Goal: Transaction & Acquisition: Purchase product/service

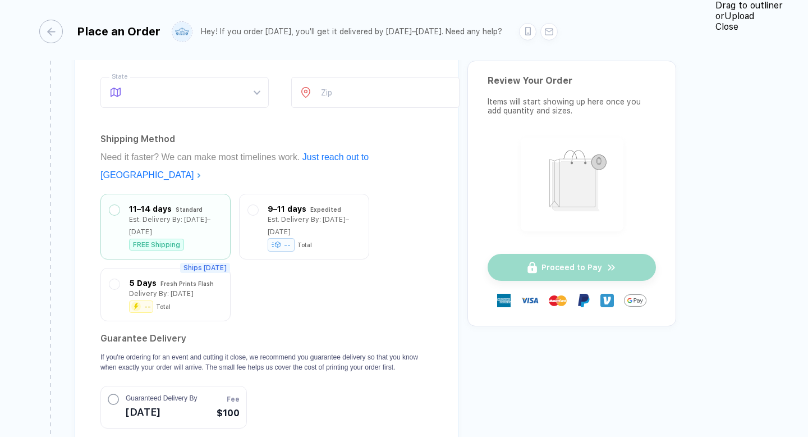
scroll to position [1472, 0]
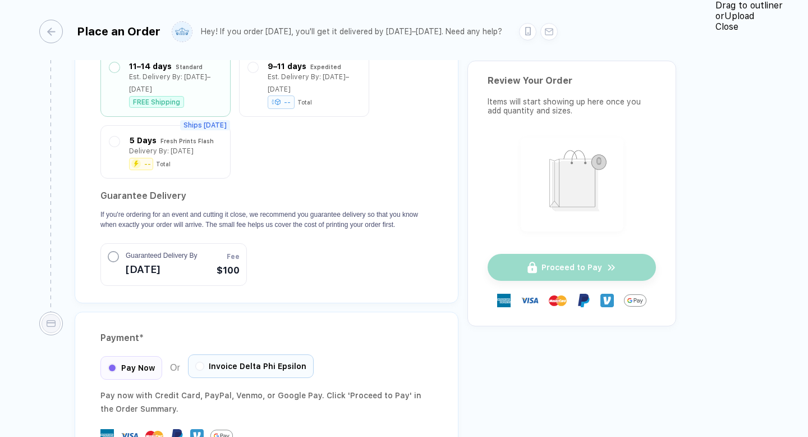
click at [213, 362] on span "Invoice Delta Phi Epsilon" at bounding box center [258, 366] width 98 height 9
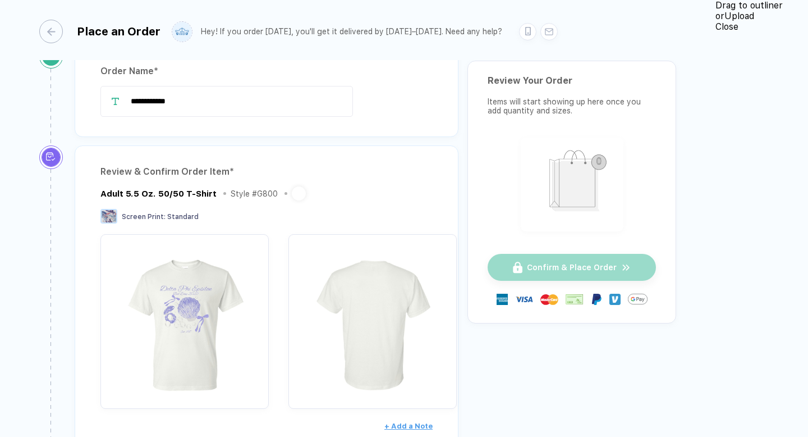
scroll to position [0, 0]
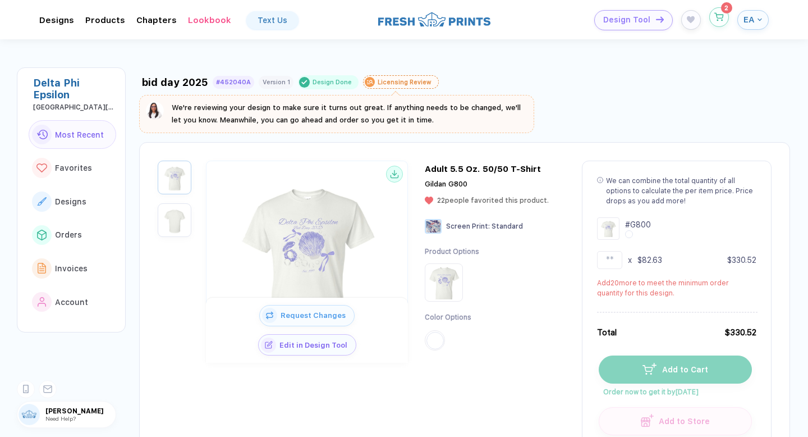
click at [715, 17] on icon "button" at bounding box center [720, 17] width 10 height 8
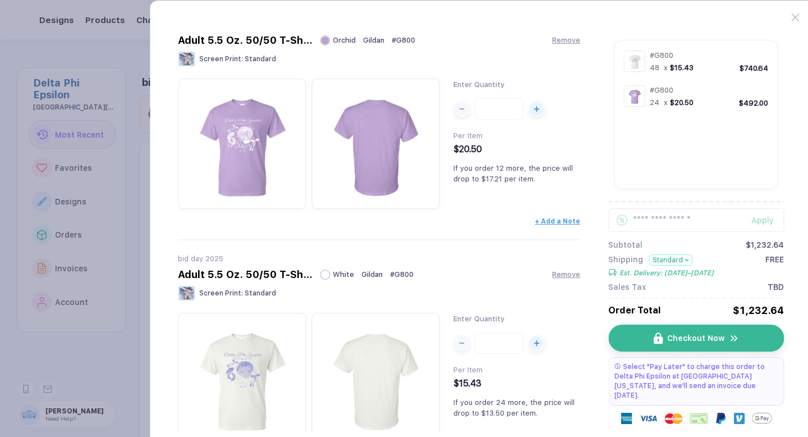
scroll to position [45, 0]
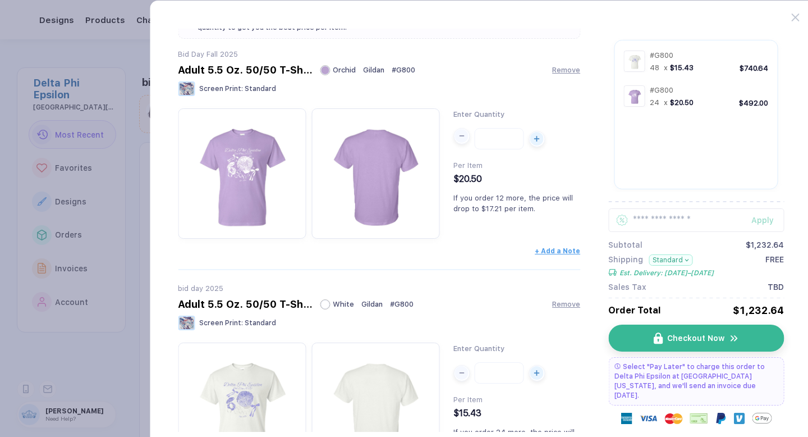
click at [462, 137] on div "button" at bounding box center [461, 135] width 13 height 13
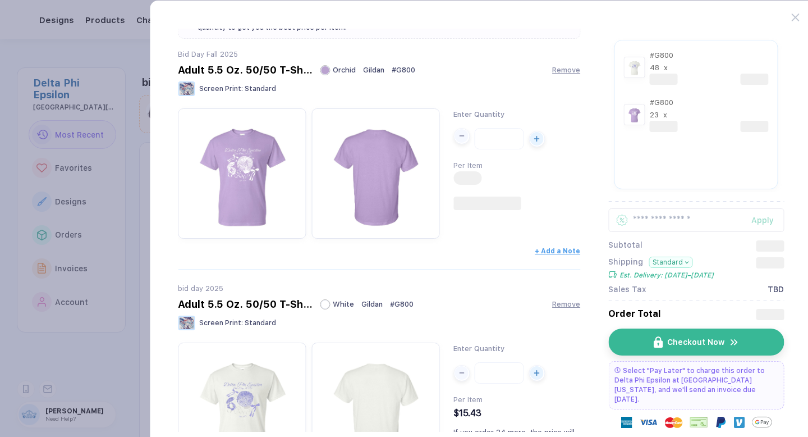
click at [462, 137] on div "button" at bounding box center [461, 135] width 13 height 13
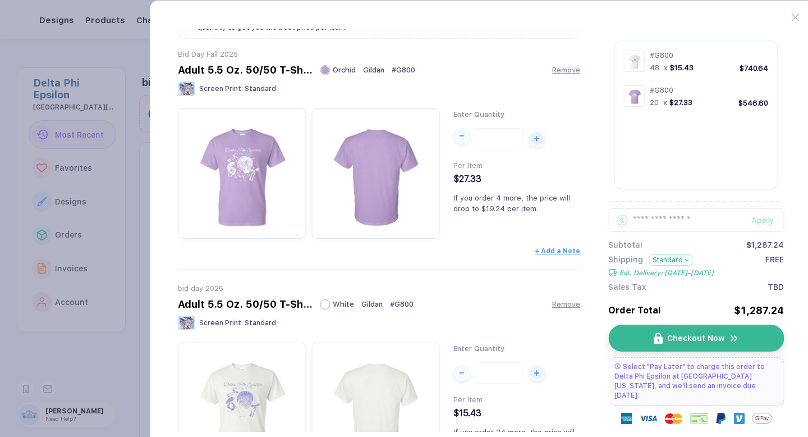
click at [462, 137] on div "button" at bounding box center [461, 135] width 13 height 13
click at [460, 140] on div "button" at bounding box center [461, 135] width 13 height 13
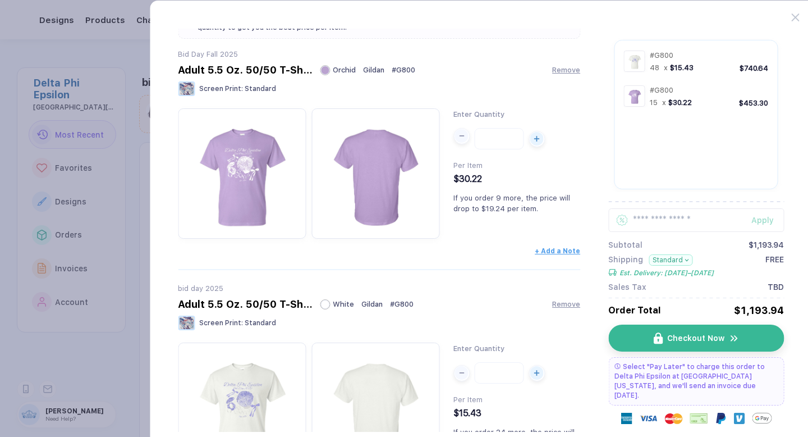
click at [460, 140] on div "button" at bounding box center [461, 135] width 13 height 13
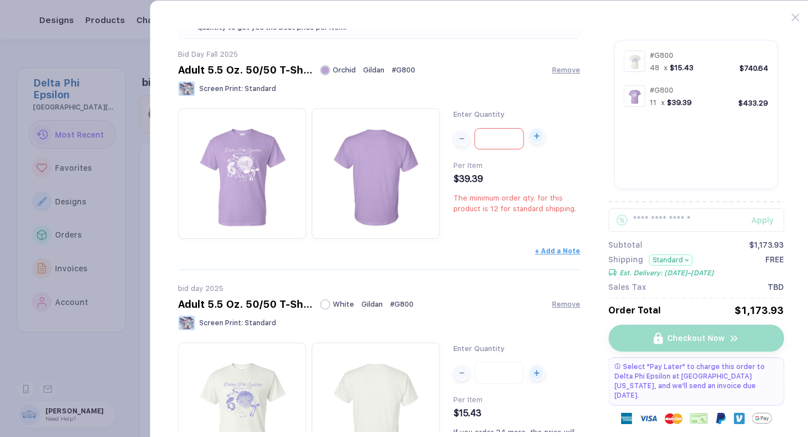
click at [543, 134] on span "button" at bounding box center [536, 135] width 15 height 13
type input "**"
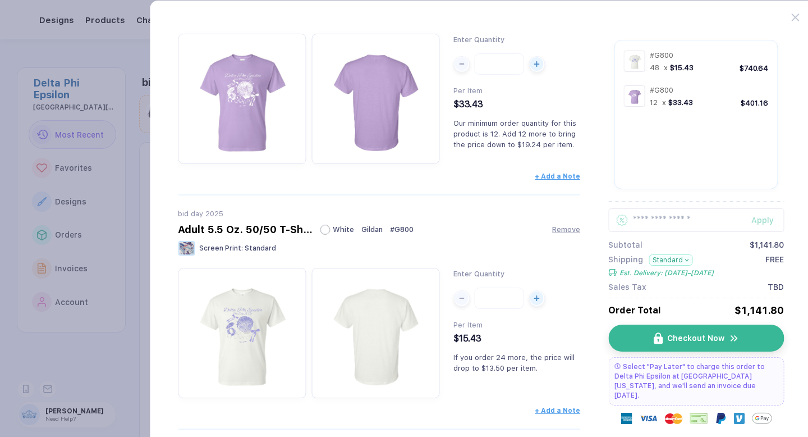
scroll to position [139, 0]
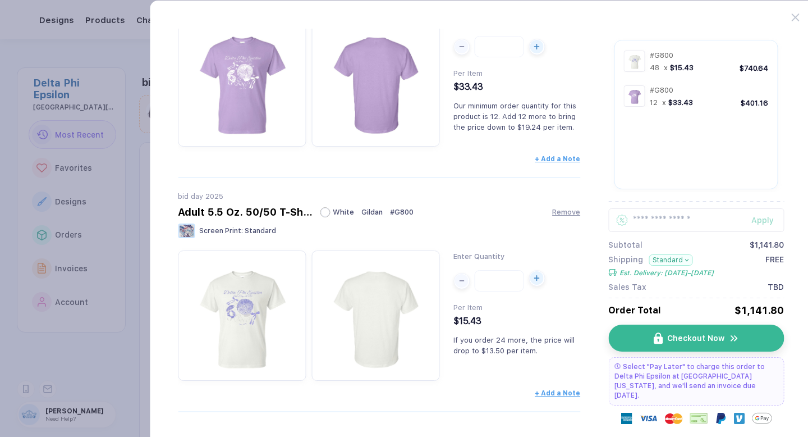
click at [534, 279] on icon "button" at bounding box center [537, 278] width 6 height 6
type input "**"
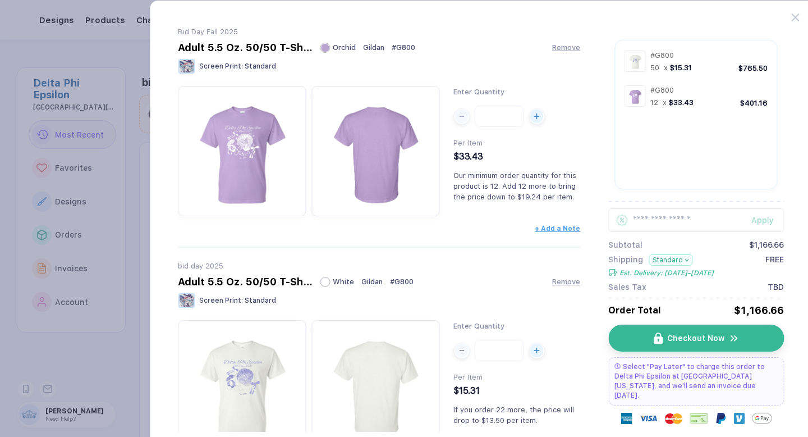
scroll to position [10, 0]
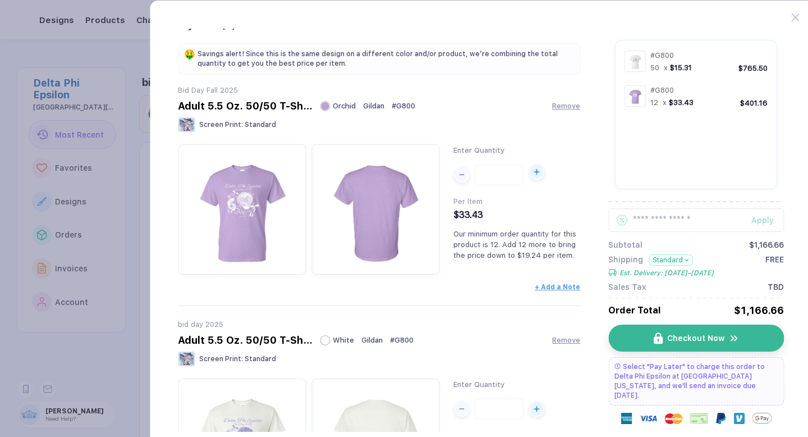
click at [534, 174] on icon "button" at bounding box center [537, 172] width 6 height 6
click at [539, 174] on icon "button" at bounding box center [537, 172] width 6 height 6
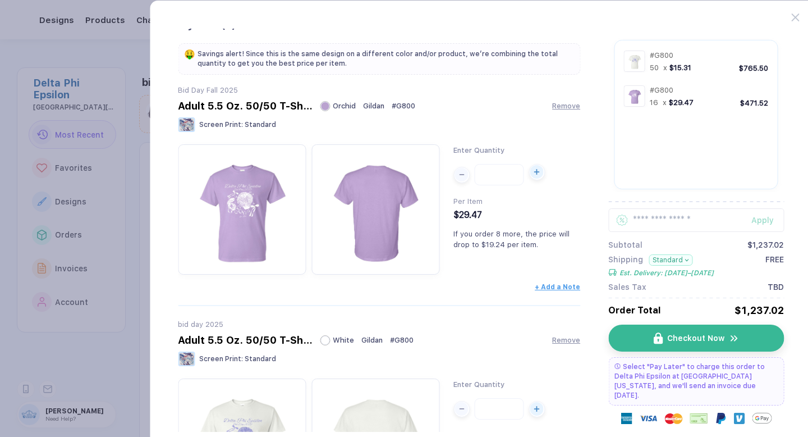
click at [539, 174] on icon "button" at bounding box center [537, 172] width 6 height 6
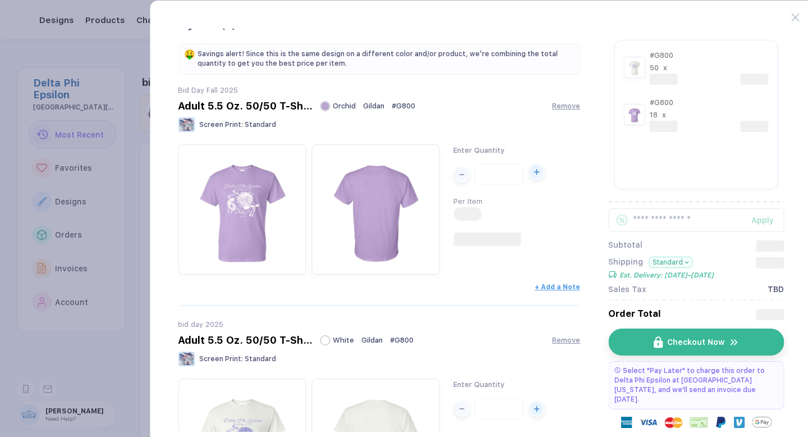
click at [539, 174] on icon "button" at bounding box center [537, 172] width 6 height 6
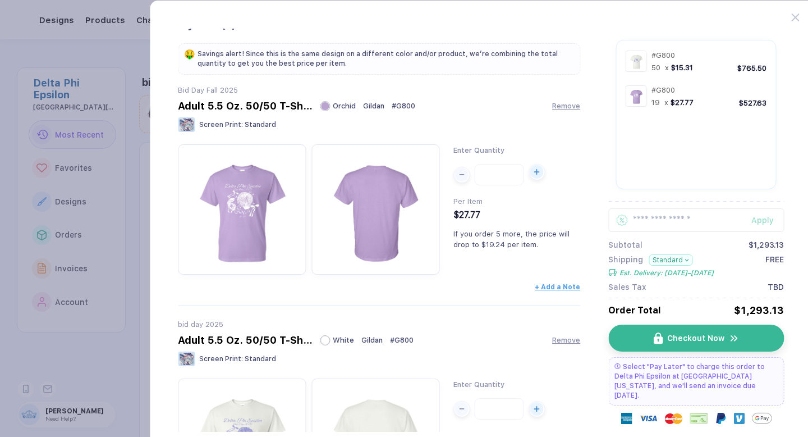
click at [539, 174] on icon "button" at bounding box center [537, 172] width 6 height 6
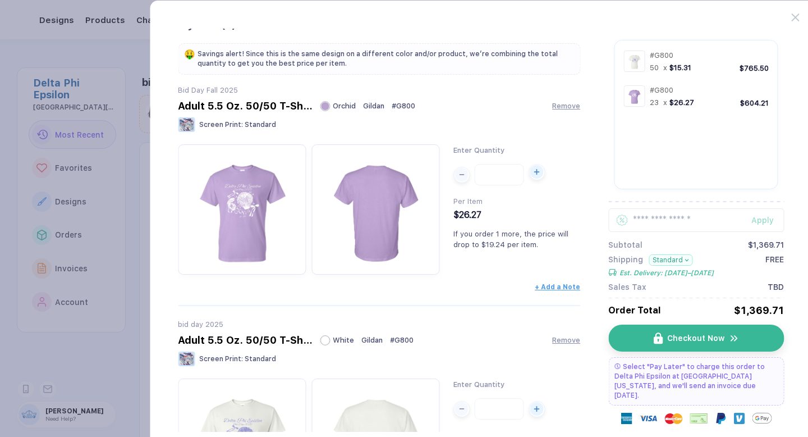
type input "**"
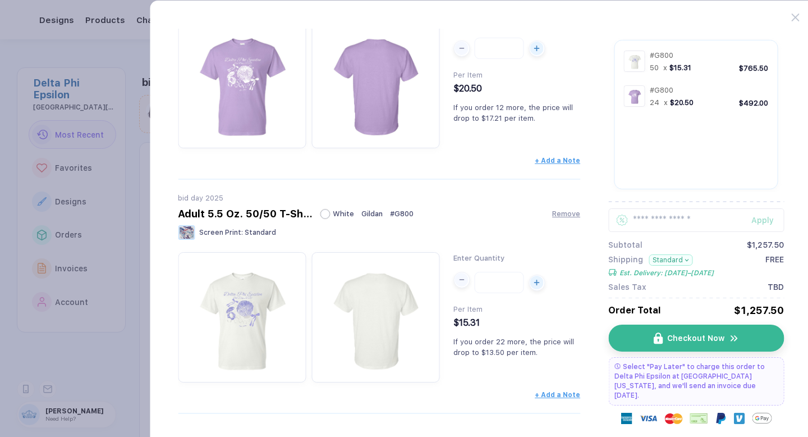
click at [459, 286] on div "button" at bounding box center [461, 279] width 13 height 13
type input "**"
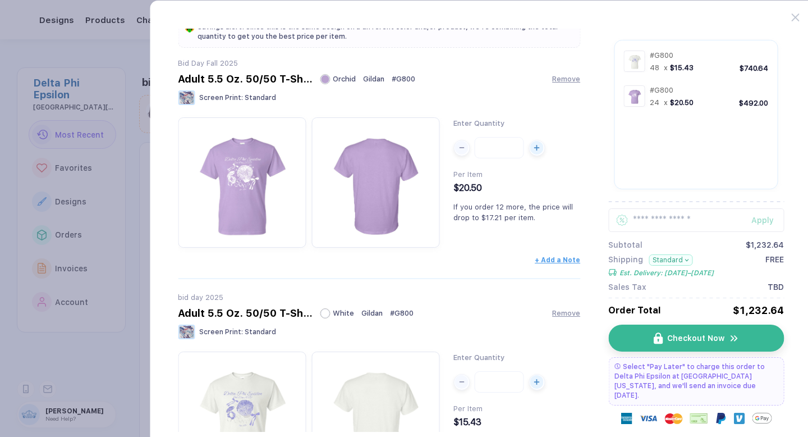
scroll to position [66, 0]
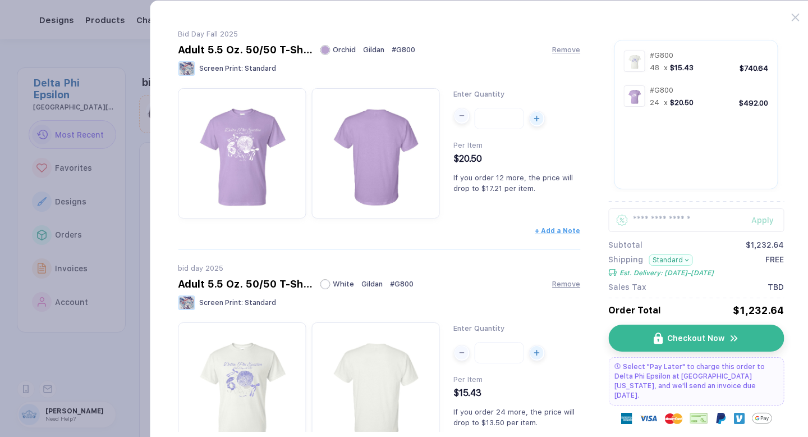
click at [463, 120] on div "button" at bounding box center [461, 115] width 13 height 13
click at [537, 124] on button "button" at bounding box center [537, 116] width 16 height 16
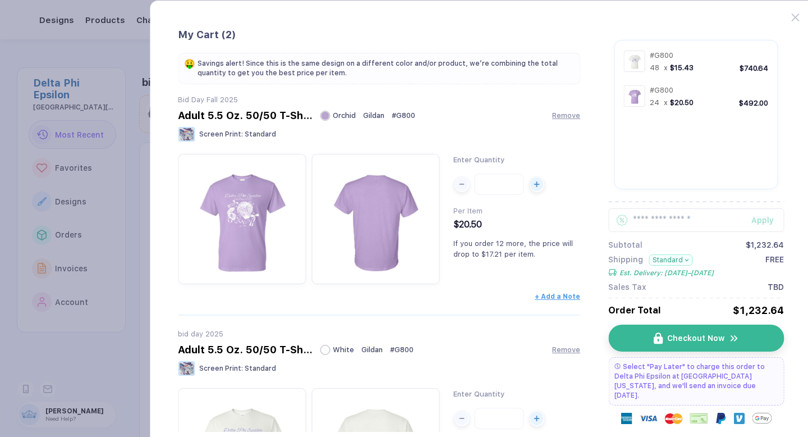
scroll to position [63, 0]
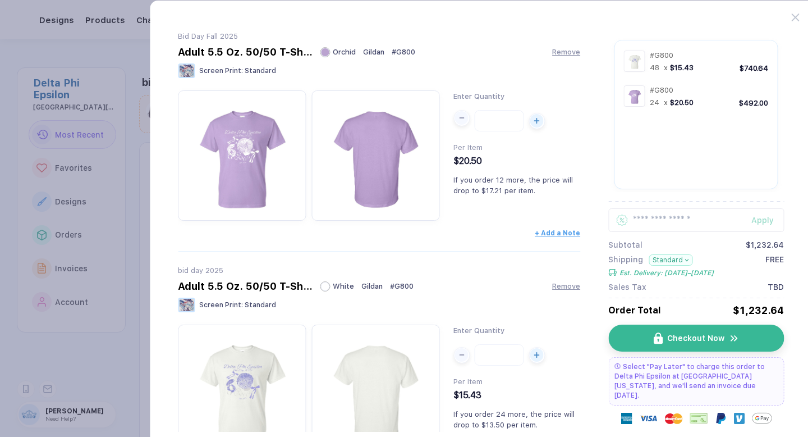
click at [458, 122] on div "button" at bounding box center [461, 117] width 13 height 13
click at [459, 122] on div "button" at bounding box center [461, 117] width 13 height 13
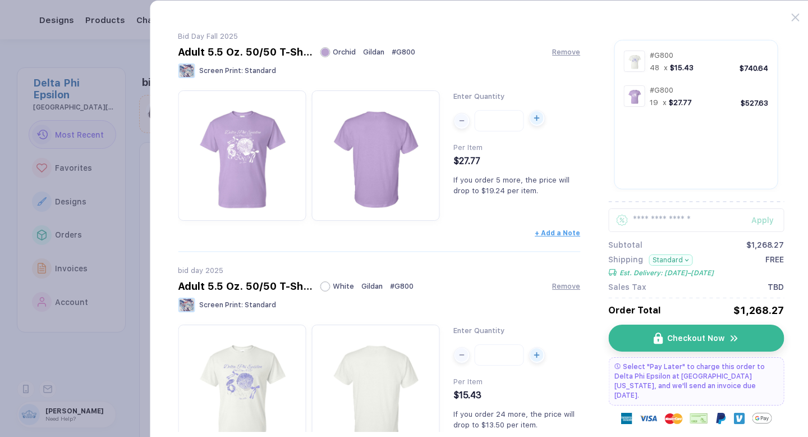
click at [534, 121] on icon "button" at bounding box center [537, 118] width 6 height 6
click at [529, 121] on span "button" at bounding box center [536, 117] width 15 height 13
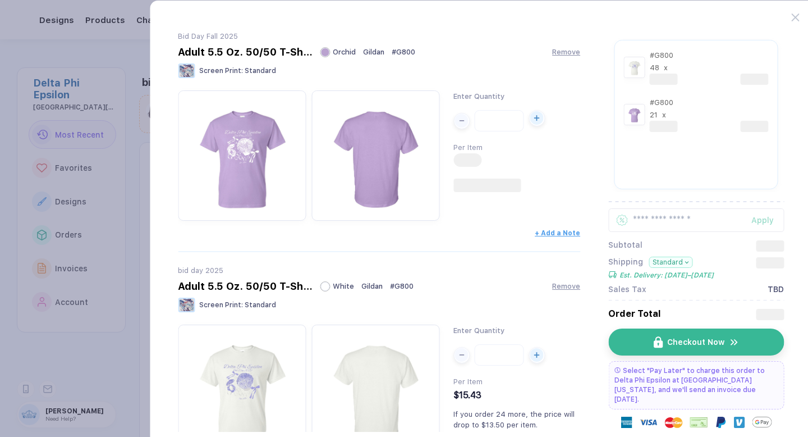
click at [529, 121] on span "button" at bounding box center [536, 117] width 15 height 13
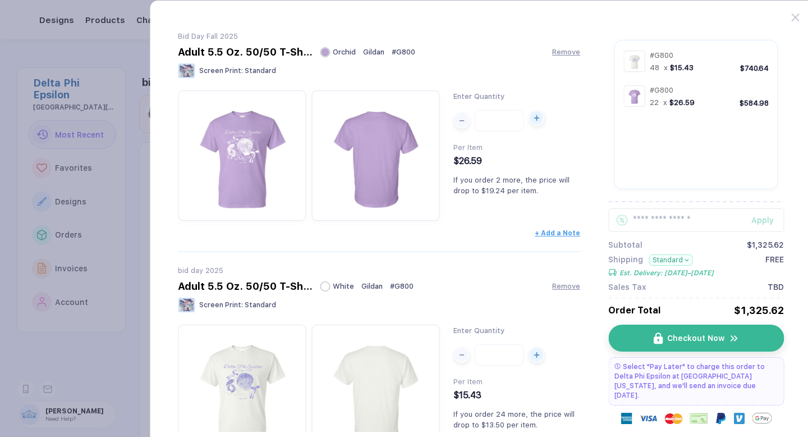
click at [529, 121] on span "button" at bounding box center [536, 117] width 15 height 13
click at [460, 122] on div "button" at bounding box center [461, 117] width 13 height 13
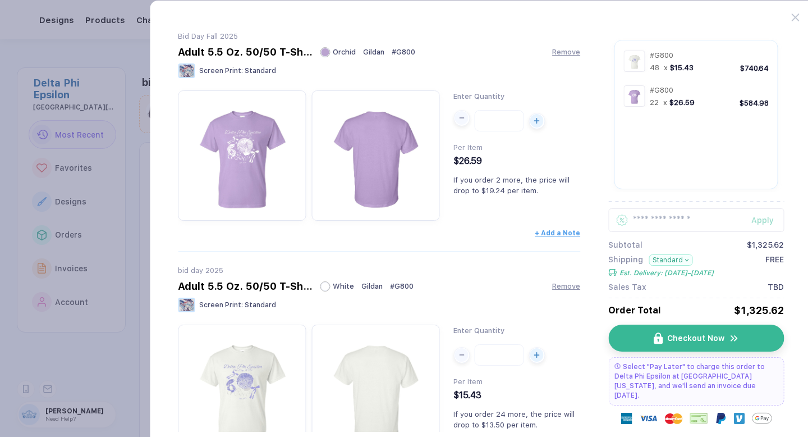
click at [460, 122] on div "button" at bounding box center [461, 117] width 13 height 13
click at [465, 122] on div "button" at bounding box center [461, 117] width 13 height 13
click at [536, 124] on div "button" at bounding box center [537, 117] width 13 height 13
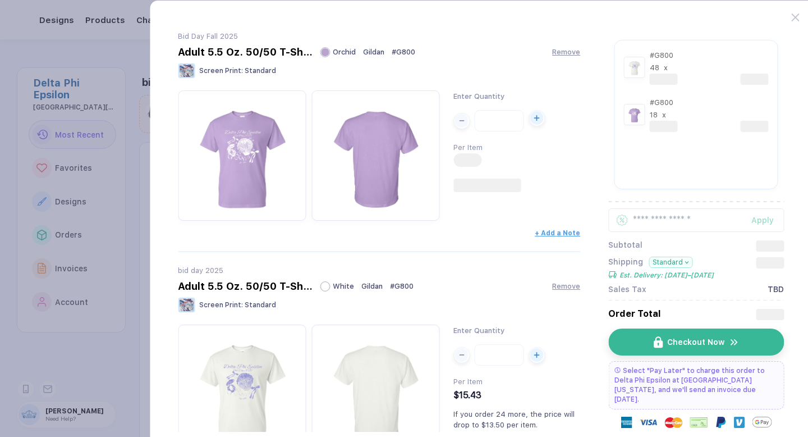
click at [536, 124] on div "button" at bounding box center [537, 117] width 13 height 13
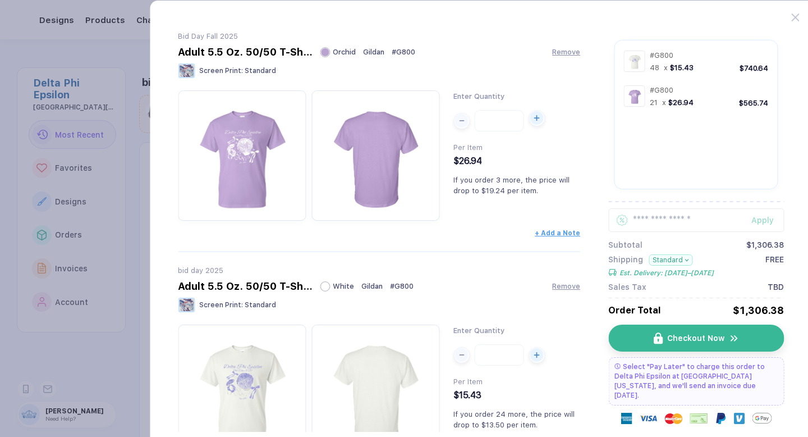
click at [536, 124] on div "button" at bounding box center [537, 117] width 13 height 13
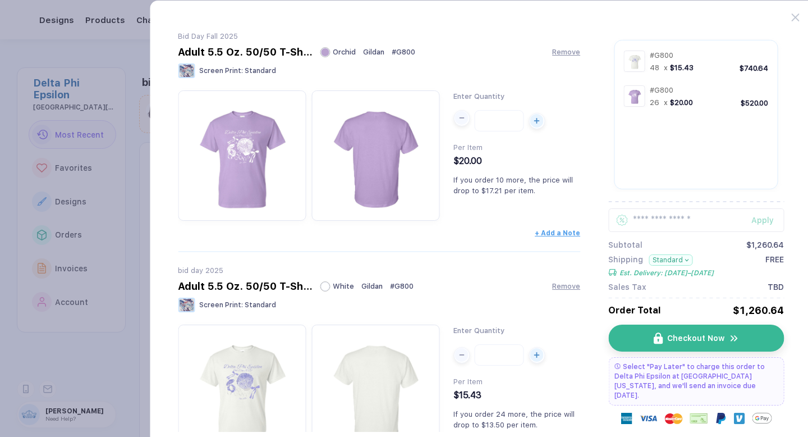
click at [460, 118] on icon "button" at bounding box center [462, 118] width 4 height 0
click at [536, 121] on div "button" at bounding box center [537, 117] width 13 height 13
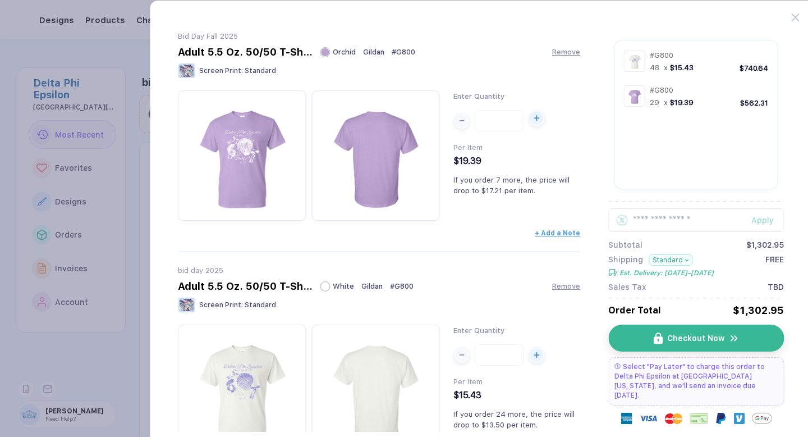
click at [536, 121] on div "button" at bounding box center [537, 117] width 13 height 13
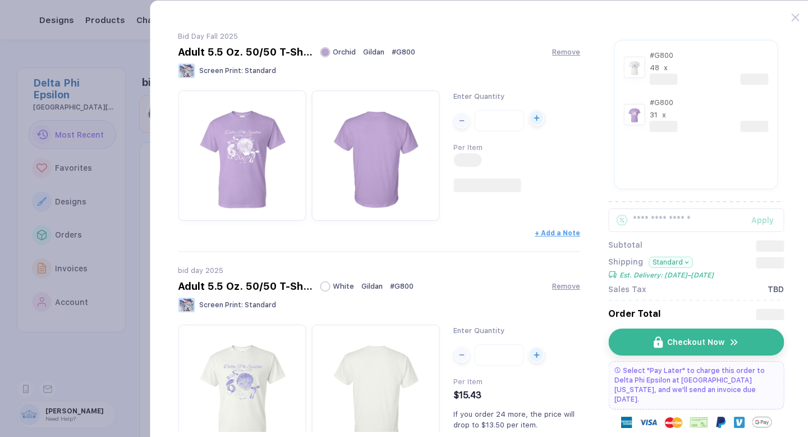
click at [536, 121] on div "button" at bounding box center [537, 117] width 13 height 13
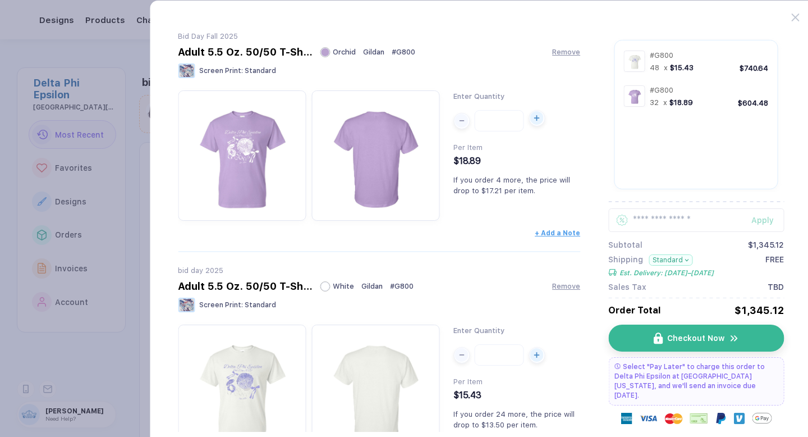
click at [536, 121] on div "button" at bounding box center [537, 117] width 13 height 13
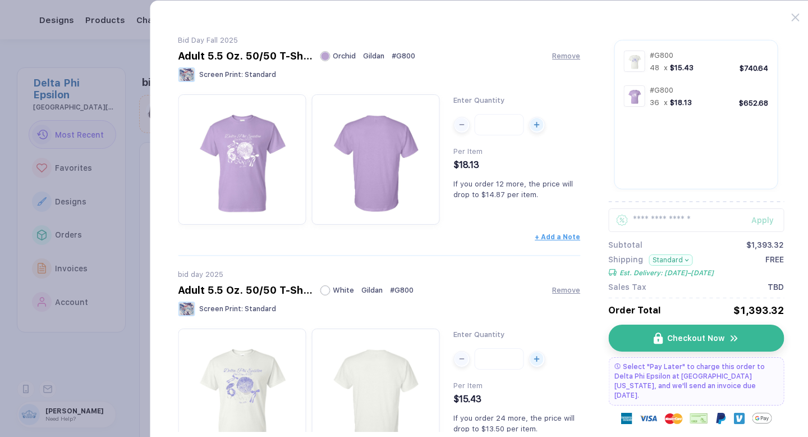
scroll to position [46, 0]
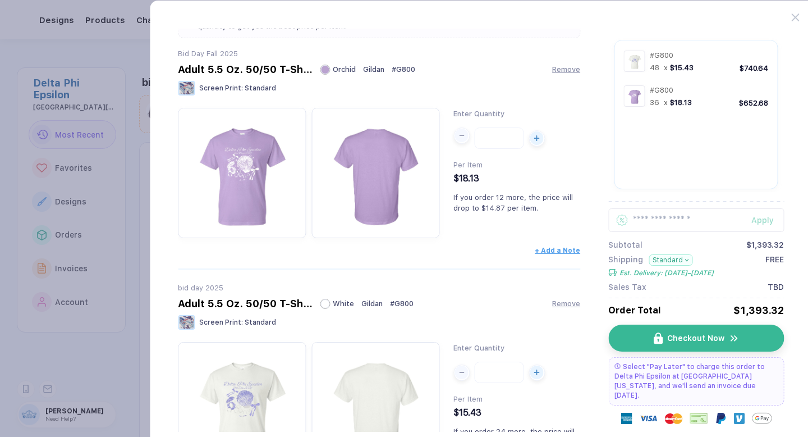
click at [459, 139] on div "button" at bounding box center [461, 135] width 13 height 13
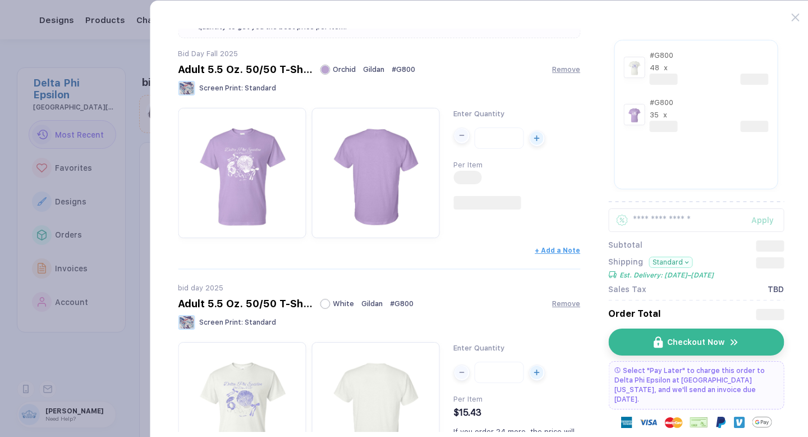
click at [459, 139] on div "button" at bounding box center [461, 135] width 13 height 13
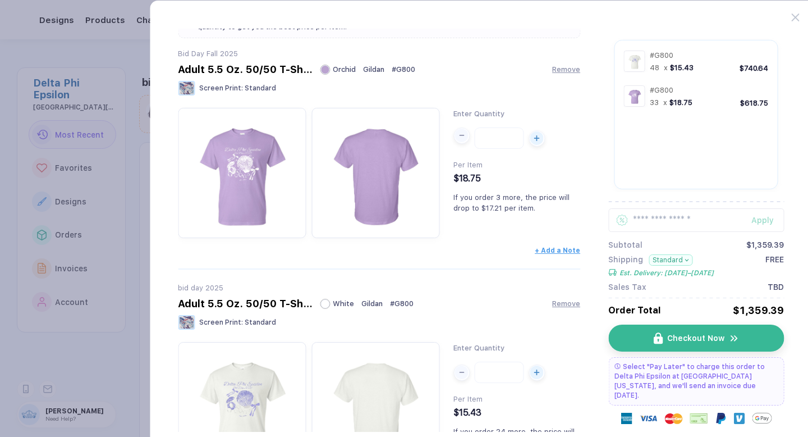
click at [459, 139] on div "button" at bounding box center [461, 135] width 13 height 13
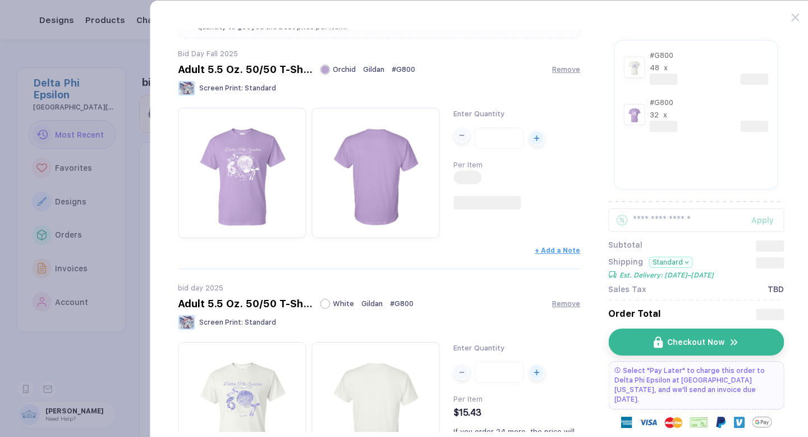
click at [459, 139] on div "button" at bounding box center [461, 135] width 13 height 13
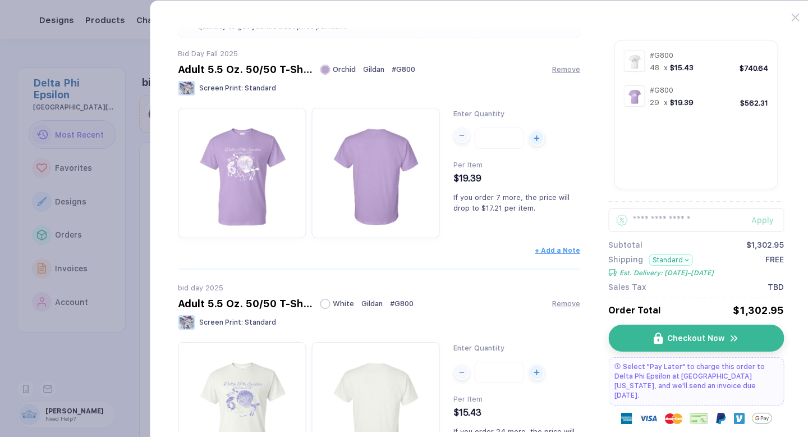
click at [459, 139] on div "button" at bounding box center [461, 135] width 13 height 13
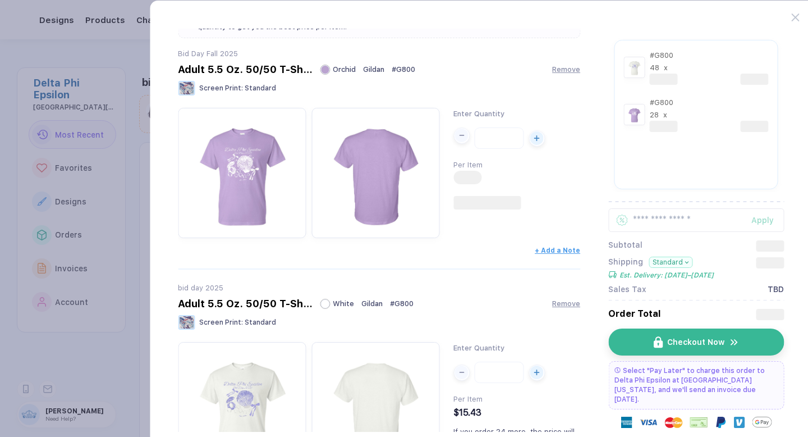
click at [459, 139] on div "button" at bounding box center [461, 135] width 13 height 13
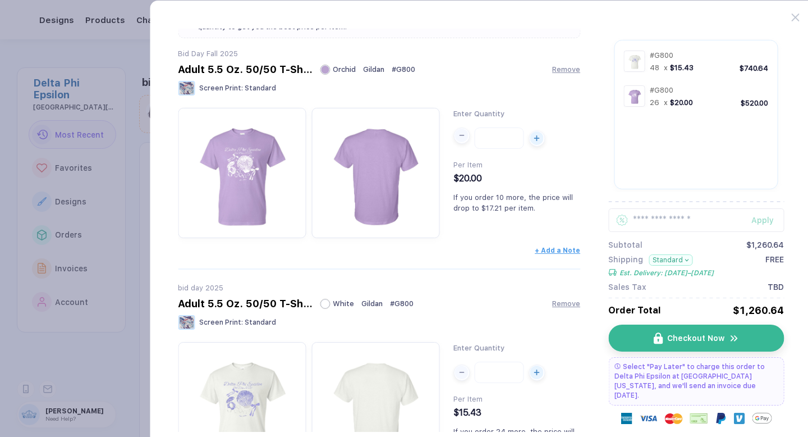
click at [459, 139] on div "button" at bounding box center [461, 135] width 13 height 13
click at [463, 143] on button "button" at bounding box center [462, 135] width 16 height 16
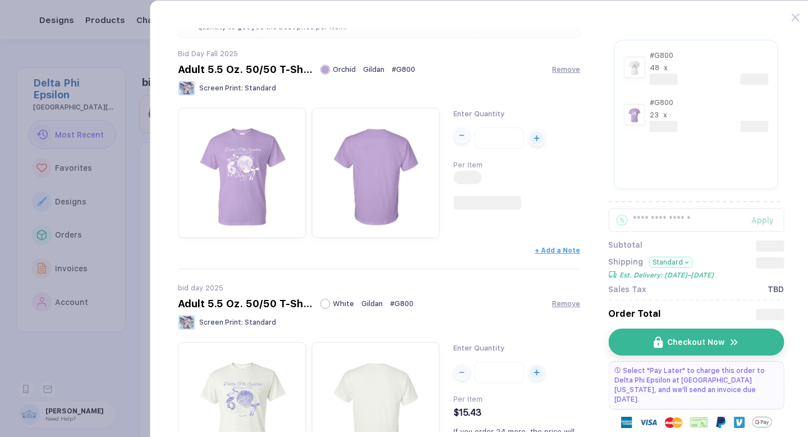
click at [463, 143] on button "button" at bounding box center [462, 135] width 16 height 16
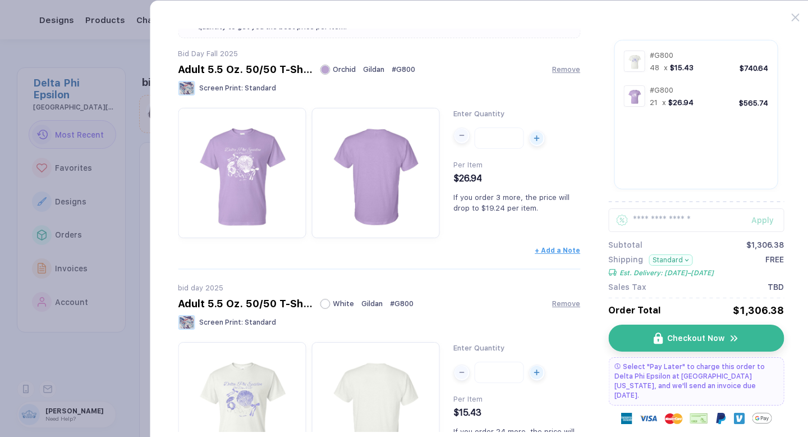
click at [463, 143] on button "button" at bounding box center [462, 135] width 16 height 16
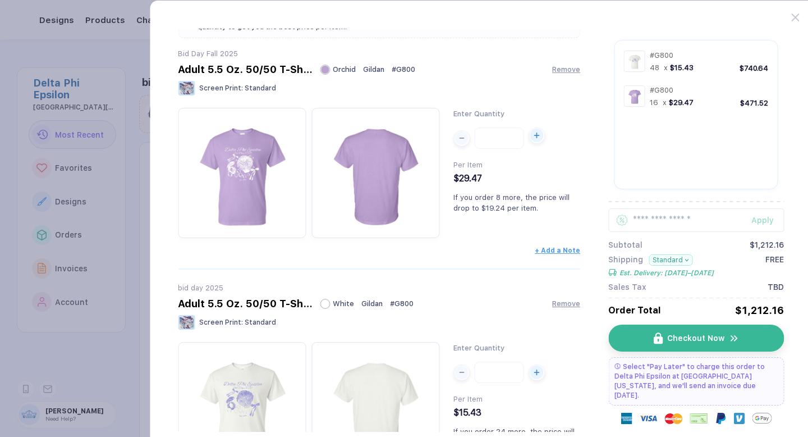
click at [534, 136] on icon "button" at bounding box center [537, 135] width 6 height 6
type input "**"
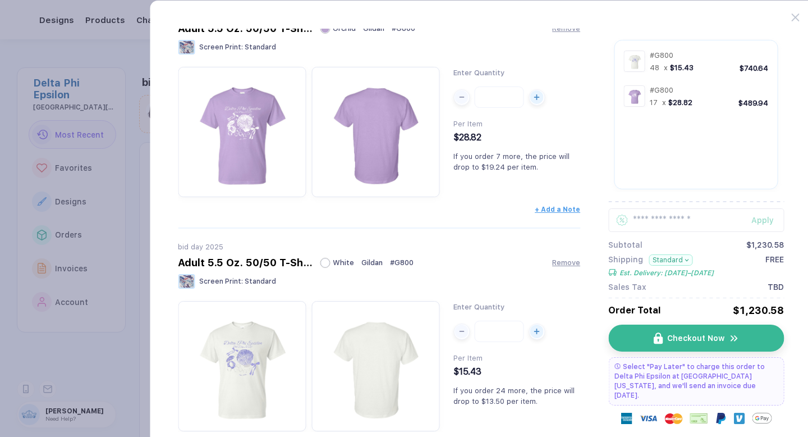
scroll to position [88, 0]
click at [462, 335] on div "button" at bounding box center [461, 327] width 13 height 13
click at [536, 333] on div "button" at bounding box center [537, 327] width 13 height 13
type input "**"
click at [538, 101] on button "button" at bounding box center [537, 94] width 16 height 16
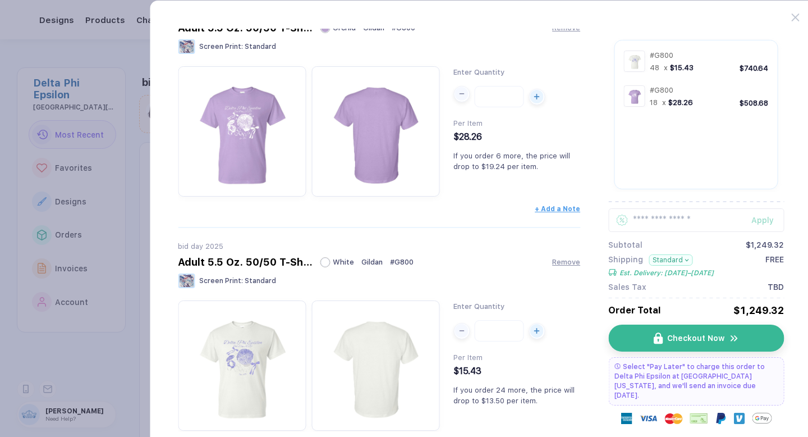
click at [456, 100] on span "button" at bounding box center [461, 93] width 15 height 13
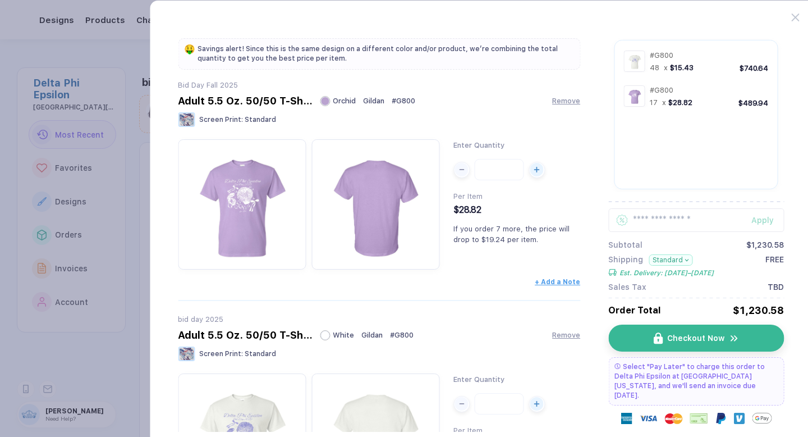
scroll to position [11, 0]
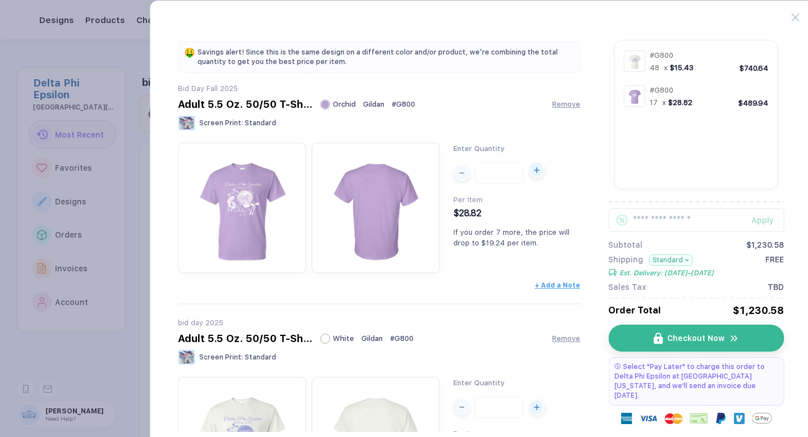
click at [533, 176] on div "button" at bounding box center [537, 169] width 13 height 13
click at [533, 176] on span "button" at bounding box center [536, 169] width 15 height 13
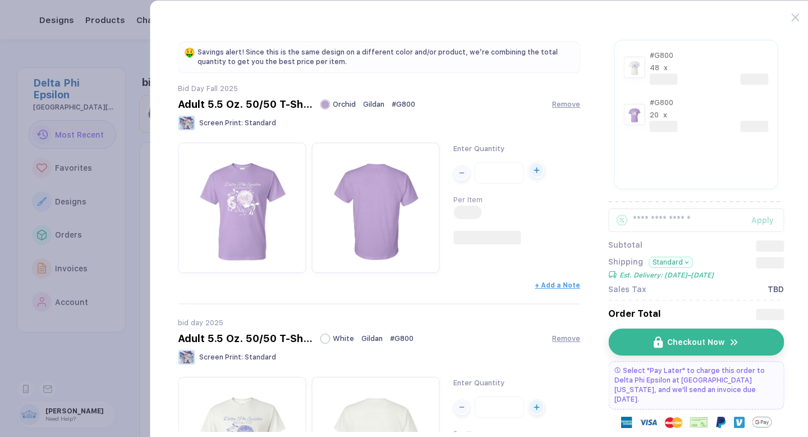
click at [533, 176] on span "button" at bounding box center [536, 169] width 15 height 13
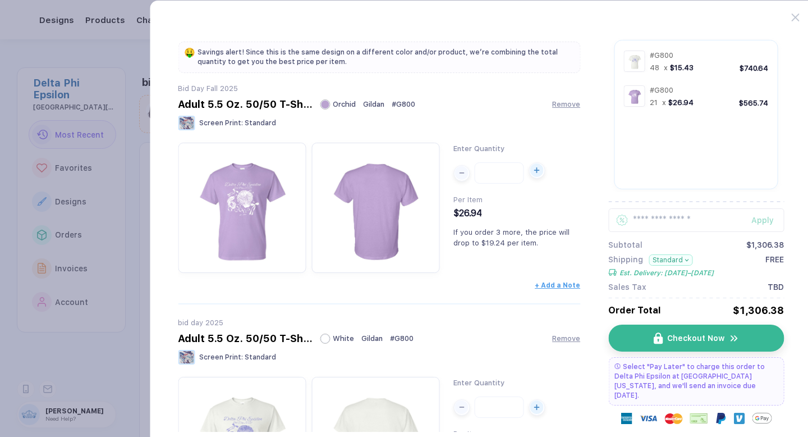
click at [533, 176] on span "button" at bounding box center [536, 169] width 15 height 13
click at [533, 176] on div "button" at bounding box center [537, 169] width 13 height 13
type input "**"
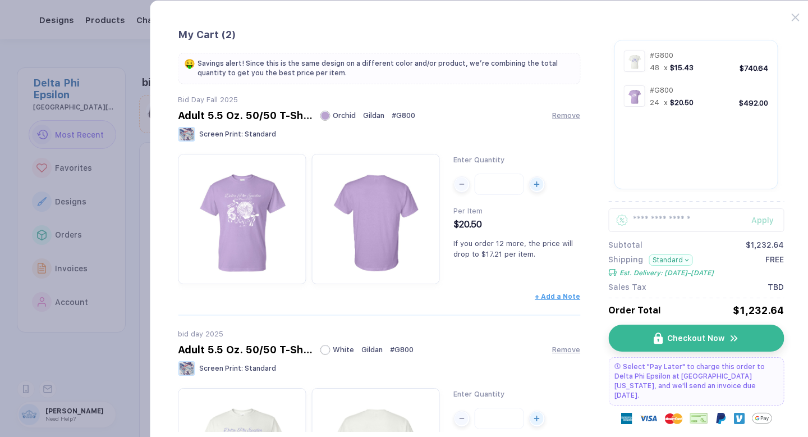
scroll to position [139, 0]
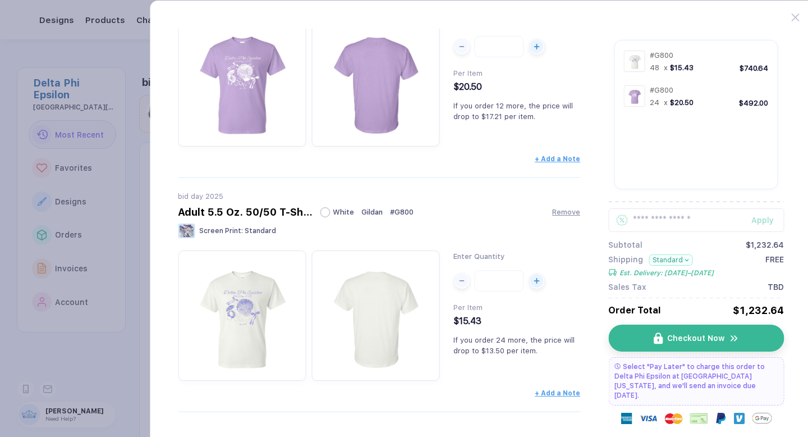
click at [510, 284] on input "**" at bounding box center [499, 280] width 49 height 21
type input "*"
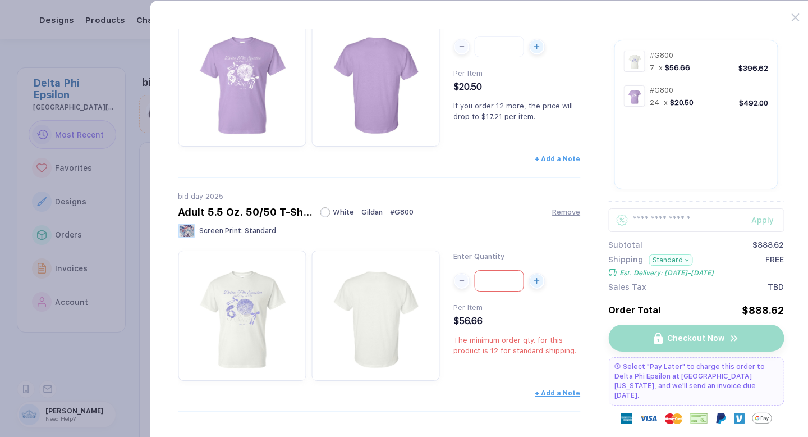
type input "*"
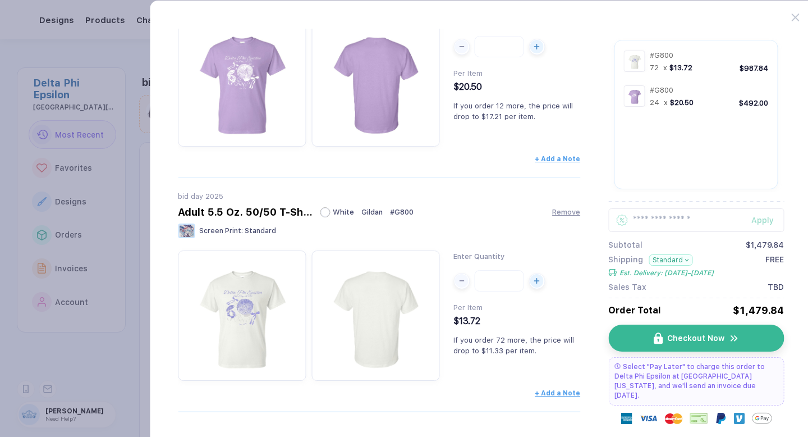
click at [499, 207] on div "Adult 5.5 Oz. 50/50 T-Shirt White Gildan # G800 Remove" at bounding box center [379, 212] width 403 height 12
click at [513, 280] on input "***" at bounding box center [499, 280] width 49 height 21
type input "*"
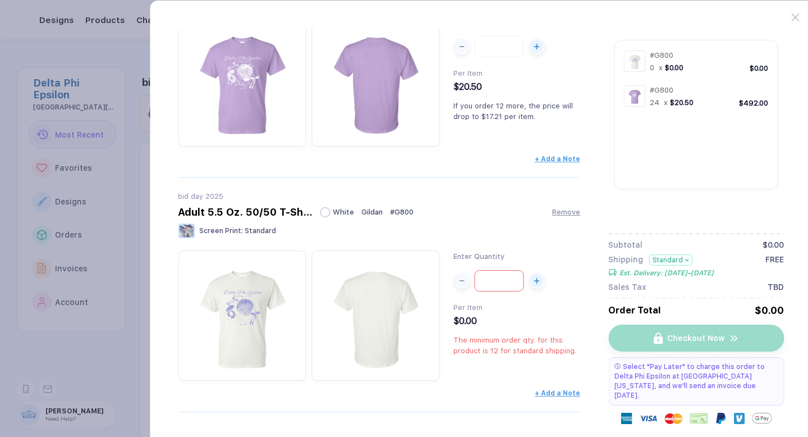
click at [511, 283] on input "*" at bounding box center [499, 280] width 49 height 21
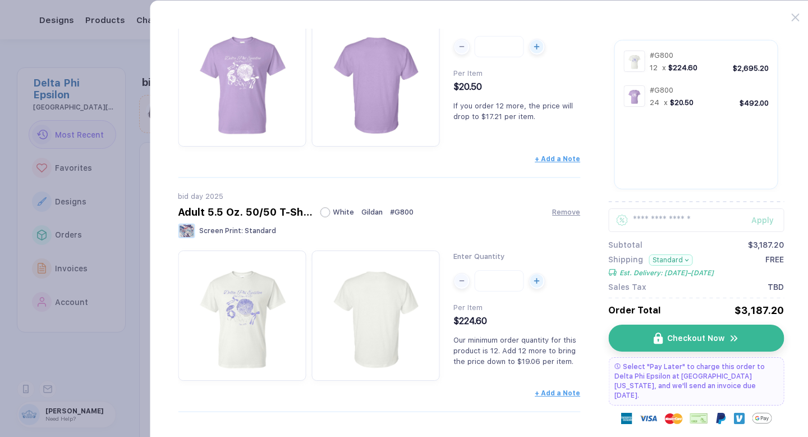
click at [516, 249] on div "bid day 2025 Adult 5.5 Oz. 50/50 T-Shirt White Gildan # G800 Remove Screen Prin…" at bounding box center [379, 309] width 403 height 234
click at [498, 281] on input "***" at bounding box center [499, 280] width 49 height 21
click at [511, 224] on div "Screen Print : Standard" at bounding box center [379, 231] width 403 height 17
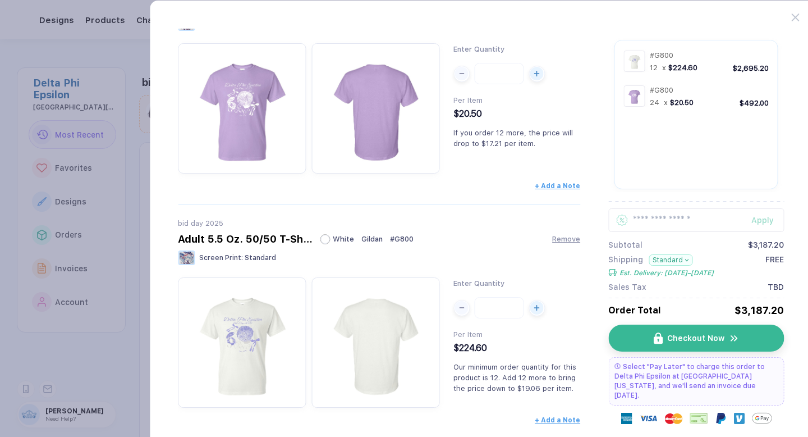
scroll to position [120, 0]
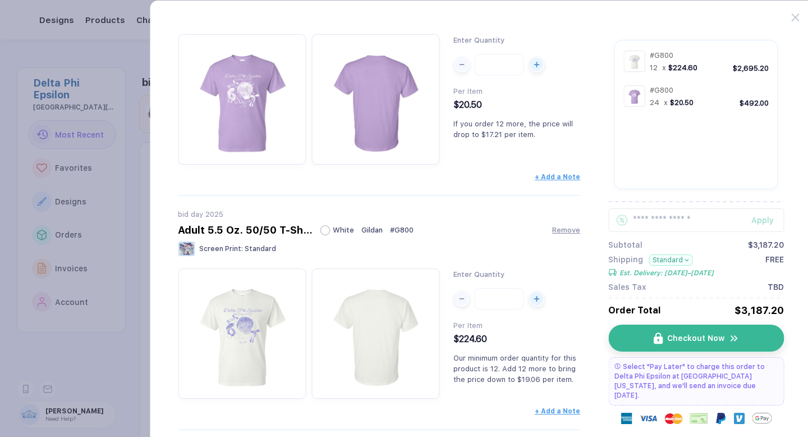
click at [513, 301] on input "**" at bounding box center [499, 298] width 49 height 21
type input "*"
click at [474, 242] on div "bid day 2025 Adult 5.5 Oz. 50/50 T-Shirt White Gildan # G800 Remove Screen Prin…" at bounding box center [379, 234] width 403 height 48
click at [496, 298] on input "***" at bounding box center [499, 298] width 49 height 21
type input "**"
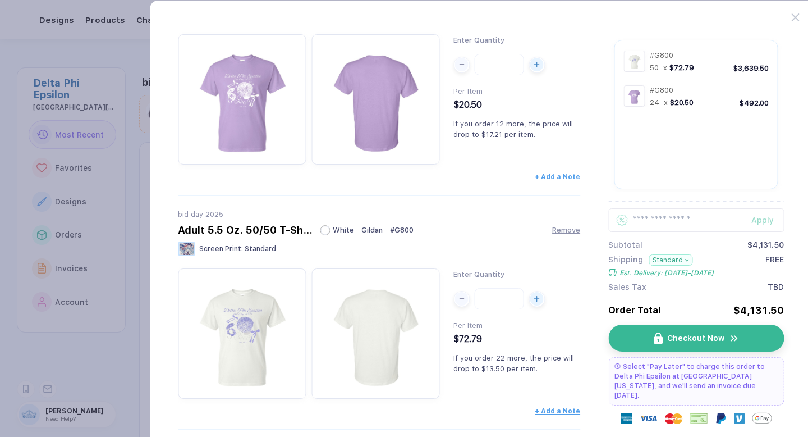
click at [499, 250] on div "Screen Print : Standard" at bounding box center [379, 249] width 403 height 17
click at [793, 19] on icon at bounding box center [796, 17] width 8 height 8
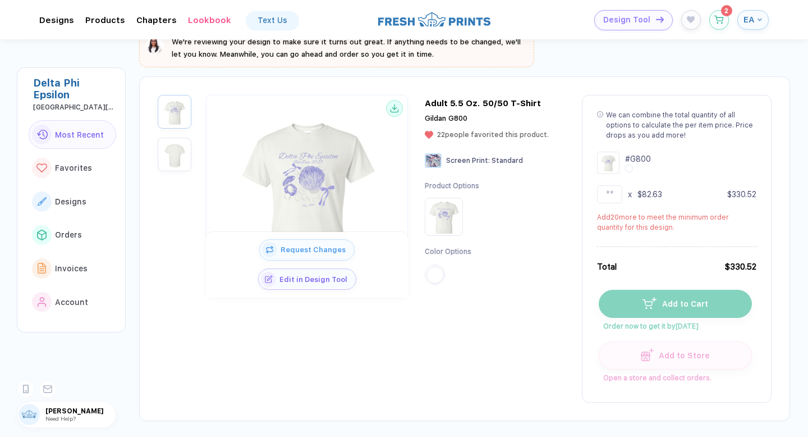
scroll to position [0, 0]
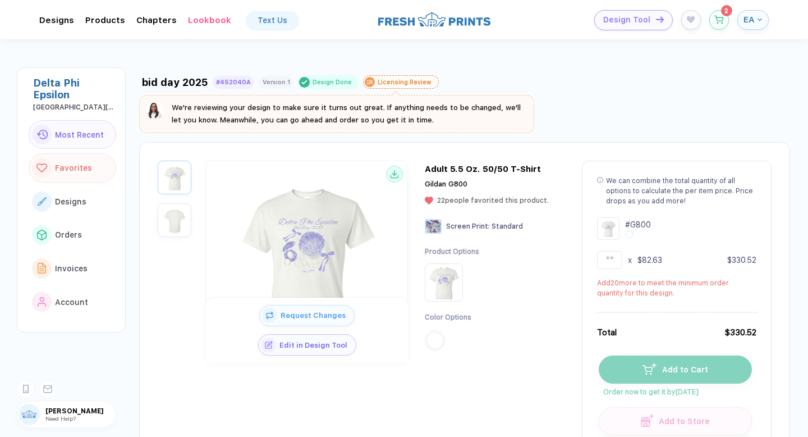
click at [86, 170] on span "Favorites" at bounding box center [73, 167] width 37 height 9
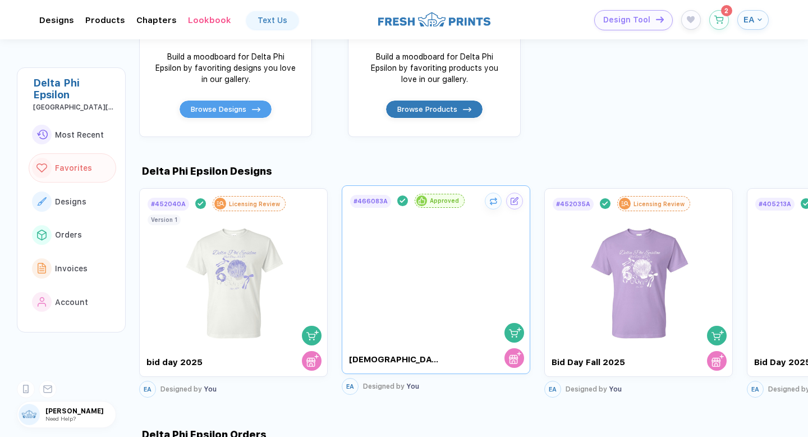
scroll to position [583, 0]
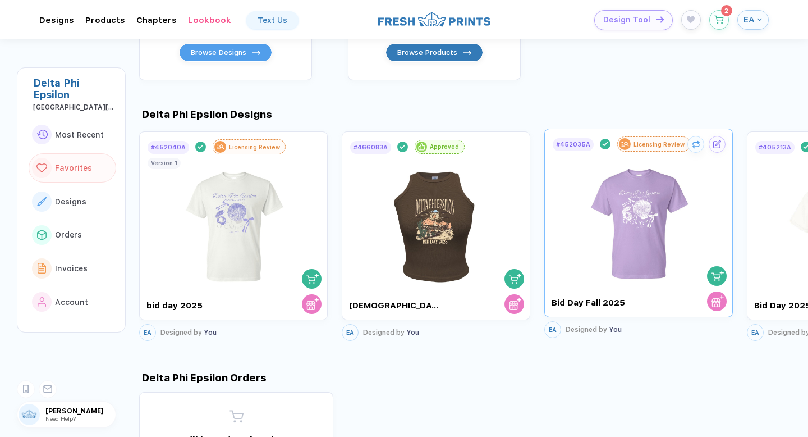
click at [622, 217] on img at bounding box center [639, 218] width 126 height 132
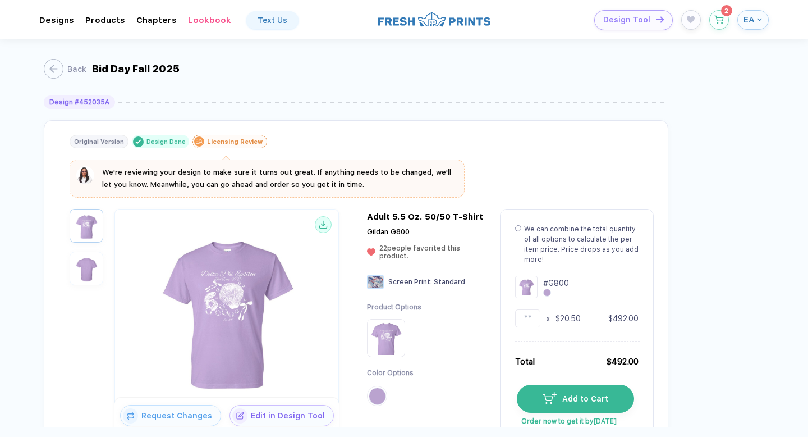
scroll to position [130, 0]
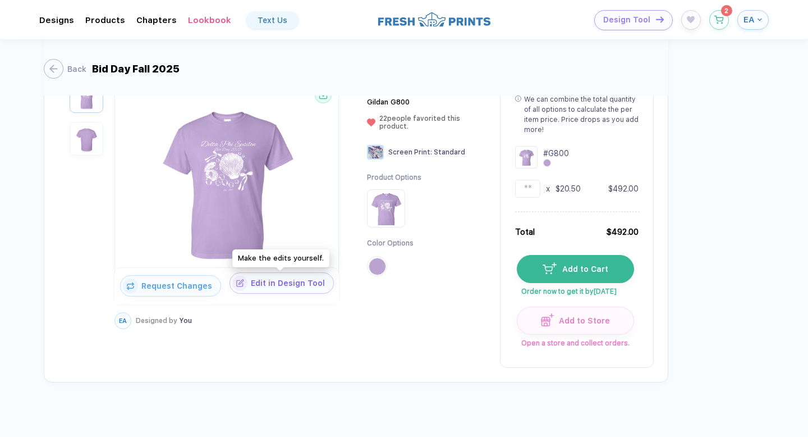
click at [258, 285] on span "Edit in Design Tool" at bounding box center [291, 282] width 86 height 9
